Goal: Task Accomplishment & Management: Manage account settings

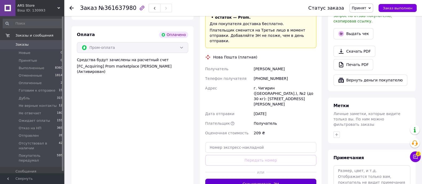
scroll to position [334, 0]
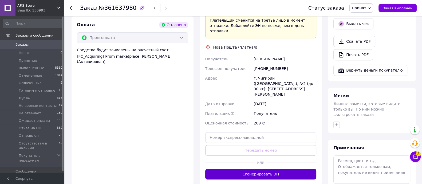
click at [274, 169] on button "Сгенерировать ЭН" at bounding box center [260, 174] width 111 height 11
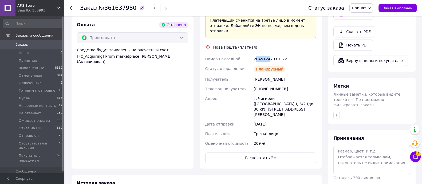
drag, startPoint x: 255, startPoint y: 39, endPoint x: 268, endPoint y: 40, distance: 12.6
click at [268, 54] on div "20451247319122" at bounding box center [285, 59] width 65 height 10
drag, startPoint x: 254, startPoint y: 39, endPoint x: 285, endPoint y: 40, distance: 30.8
click at [285, 54] on div "20451247319122" at bounding box center [285, 59] width 65 height 10
copy div "20451247319122"
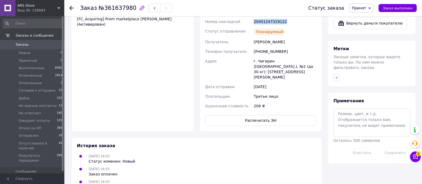
scroll to position [395, 0]
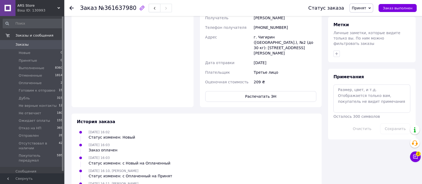
click at [363, 10] on span "Принят" at bounding box center [359, 8] width 14 height 4
click at [366, 43] on li "Готовим к отправке" at bounding box center [375, 43] width 50 height 8
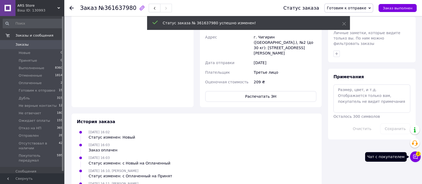
click at [414, 158] on icon at bounding box center [415, 156] width 5 height 5
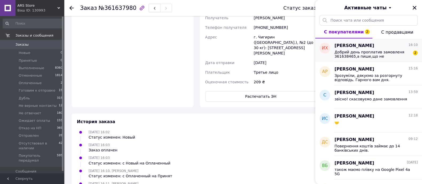
click at [379, 52] on span "Добрий день проплатив замовленя 361638465,а пише,що не оплачено,підтвердять про…" at bounding box center [373, 54] width 76 height 9
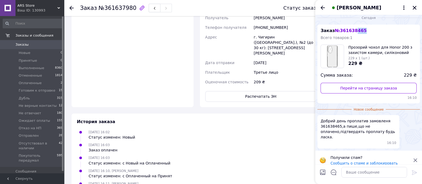
scroll to position [0, 0]
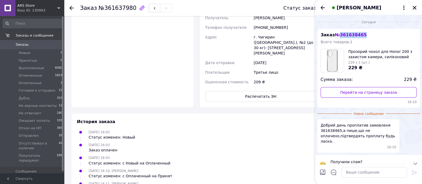
drag, startPoint x: 362, startPoint y: 31, endPoint x: 340, endPoint y: 32, distance: 22.7
click at [340, 32] on div "Заказ № 361638465 Всего товаров: 1 Прозорий чохол для Honor 200 з захистом каме…" at bounding box center [369, 68] width 103 height 79
copy span "361638465"
click at [69, 5] on div at bounding box center [71, 7] width 4 height 5
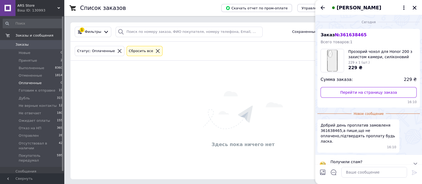
click at [117, 51] on icon at bounding box center [119, 51] width 5 height 5
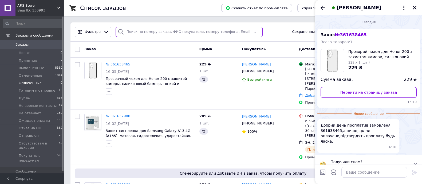
click at [154, 33] on input "search" at bounding box center [189, 32] width 147 height 10
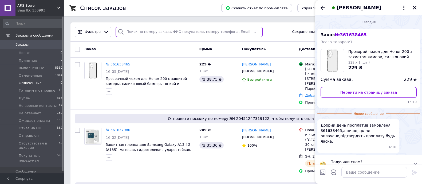
paste input "361638465"
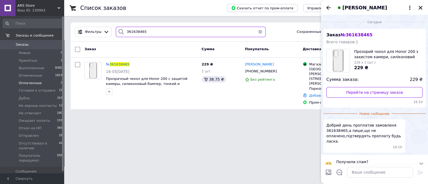
type input "361638465"
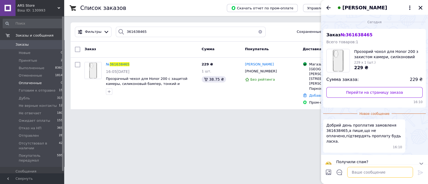
click at [385, 170] on textarea at bounding box center [380, 172] width 66 height 11
type textarea "Доброго дня"
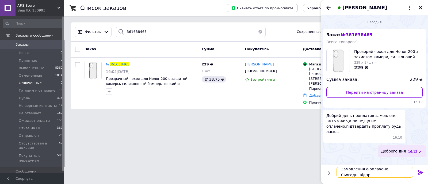
scroll to position [0, 0]
type textarea "Замовлення є-оплачено. Сьогодні відправимо."
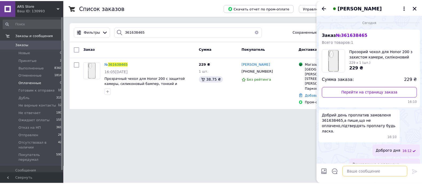
scroll to position [9, 0]
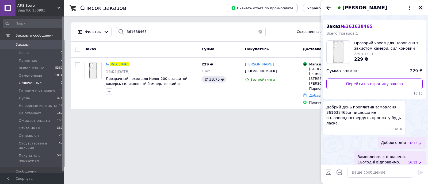
click at [420, 7] on icon "Закрыть" at bounding box center [420, 7] width 5 height 5
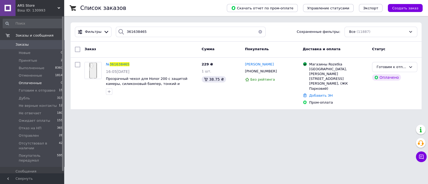
click at [259, 31] on button "button" at bounding box center [260, 32] width 11 height 10
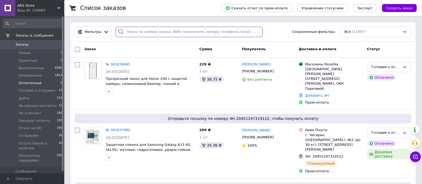
click at [135, 32] on input "search" at bounding box center [189, 32] width 147 height 10
paste input "359659597"
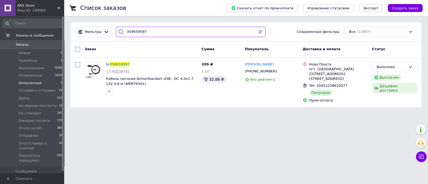
type input "359659597"
click at [87, 114] on html "ARS Store Ваш ID: 130993 Сайт ARS Store Кабинет покупателя Проверить состояние …" at bounding box center [214, 57] width 428 height 114
click at [131, 64] on icon at bounding box center [132, 64] width 4 height 4
click at [63, 138] on div at bounding box center [63, 94] width 2 height 154
drag, startPoint x: 88, startPoint y: 117, endPoint x: 93, endPoint y: 110, distance: 8.4
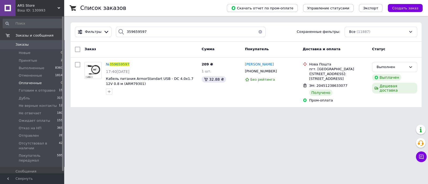
click at [88, 114] on html "ARS Store Ваш ID: 130993 Сайт ARS Store Кабинет покупателя Проверить состояние …" at bounding box center [214, 57] width 428 height 114
click at [132, 66] on icon at bounding box center [132, 64] width 3 height 3
drag, startPoint x: 145, startPoint y: 32, endPoint x: 103, endPoint y: 34, distance: 42.3
click at [103, 34] on div "Фильтры 359659597 Сохраненные фильтры: Все (11887)" at bounding box center [246, 32] width 346 height 10
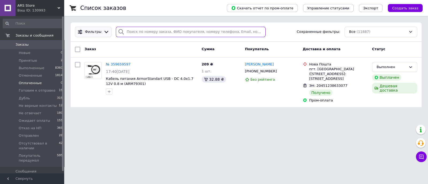
paste input "359659597"
type input "359659597"
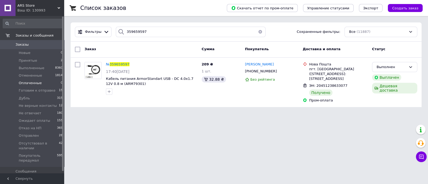
click at [258, 32] on button "button" at bounding box center [260, 32] width 11 height 10
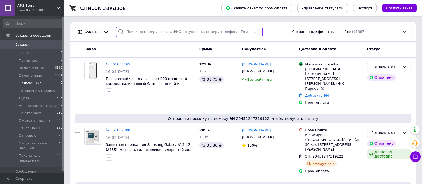
click at [166, 30] on input "search" at bounding box center [189, 32] width 147 height 10
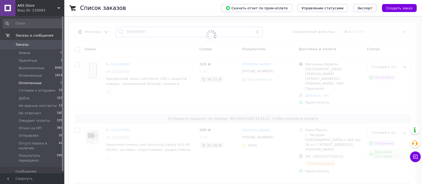
type input "359659597"
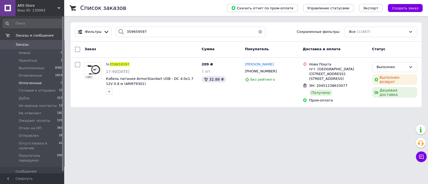
click at [258, 31] on button "button" at bounding box center [260, 32] width 11 height 10
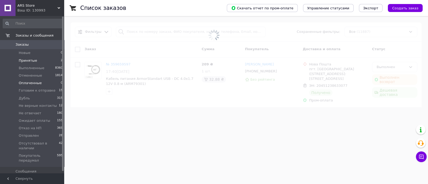
click at [28, 59] on span "Принятые" at bounding box center [28, 60] width 18 height 5
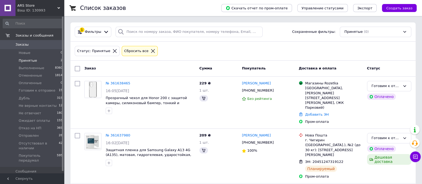
click at [112, 50] on icon at bounding box center [114, 51] width 5 height 5
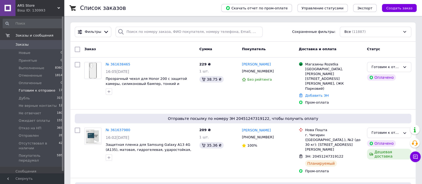
click at [44, 90] on span "Готовим к отправке" at bounding box center [37, 90] width 37 height 5
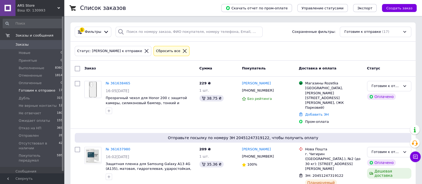
click at [145, 52] on icon at bounding box center [147, 51] width 4 height 4
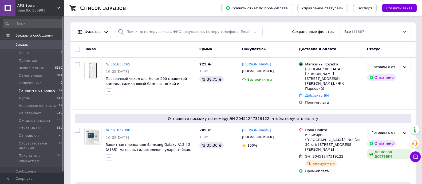
click at [40, 88] on li "Готовим к отправке 17" at bounding box center [33, 90] width 66 height 7
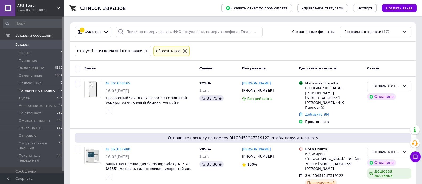
click at [144, 51] on icon at bounding box center [146, 51] width 5 height 5
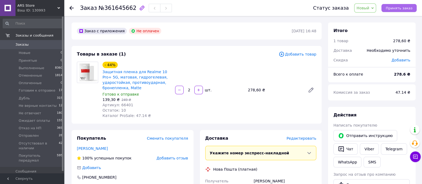
click at [400, 7] on span "Принять заказ" at bounding box center [399, 8] width 27 height 4
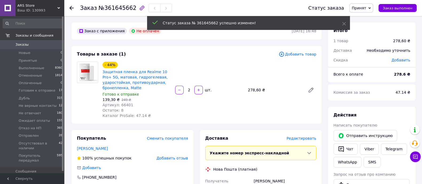
click at [74, 9] on div at bounding box center [74, 8] width 11 height 16
click at [71, 9] on icon at bounding box center [71, 8] width 4 height 4
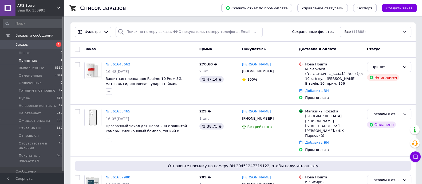
click at [38, 59] on li "Принятые 1" at bounding box center [33, 60] width 66 height 7
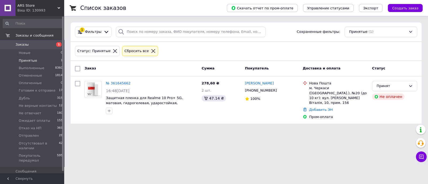
click at [112, 49] on icon at bounding box center [114, 51] width 5 height 5
